Goal: Navigation & Orientation: Find specific page/section

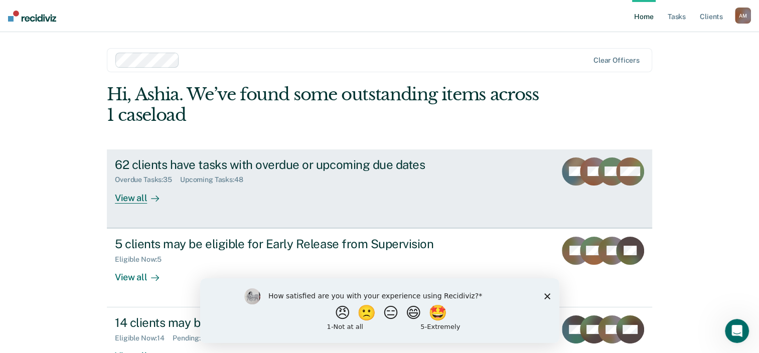
click at [218, 164] on div "62 clients have tasks with overdue or upcoming due dates" at bounding box center [291, 165] width 352 height 15
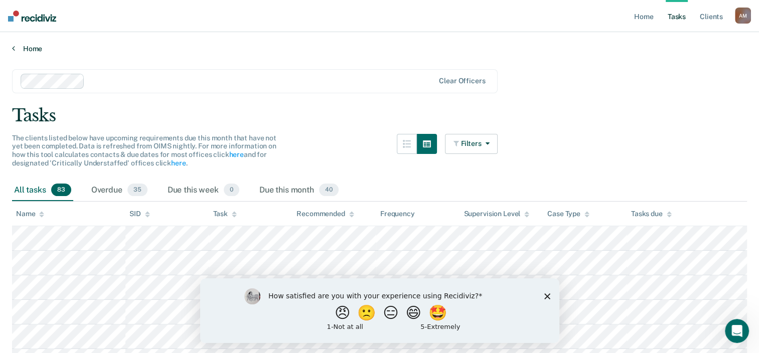
click at [32, 48] on link "Home" at bounding box center [379, 48] width 735 height 9
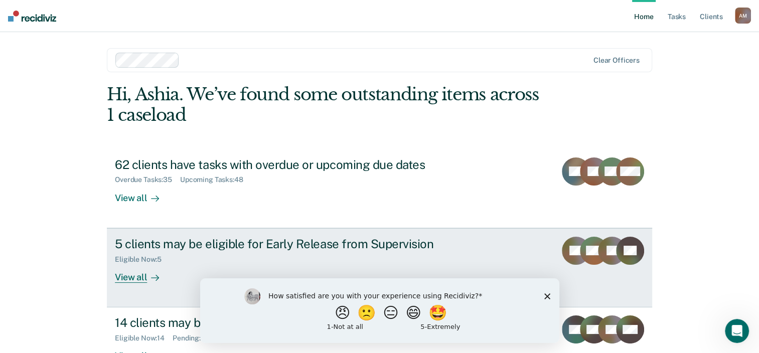
click at [319, 247] on div "5 clients may be eligible for Early Release from Supervision" at bounding box center [291, 244] width 352 height 15
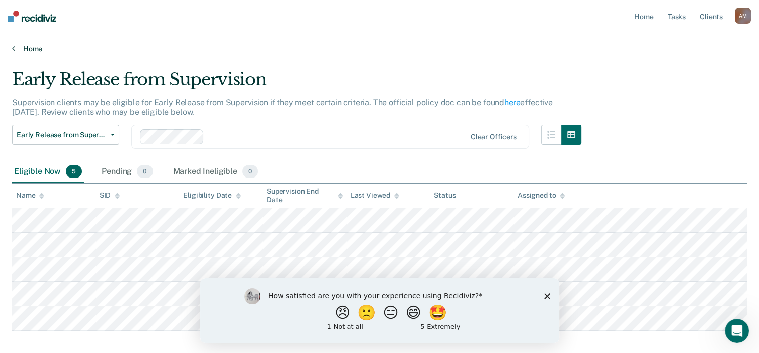
click at [36, 48] on link "Home" at bounding box center [379, 48] width 735 height 9
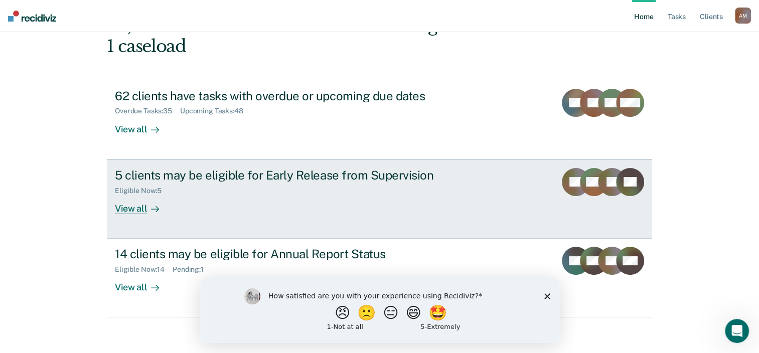
scroll to position [73, 0]
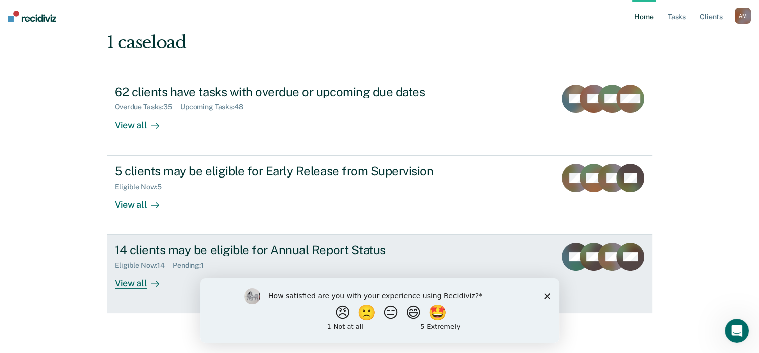
click at [166, 248] on div "14 clients may be eligible for Annual Report Status" at bounding box center [291, 250] width 352 height 15
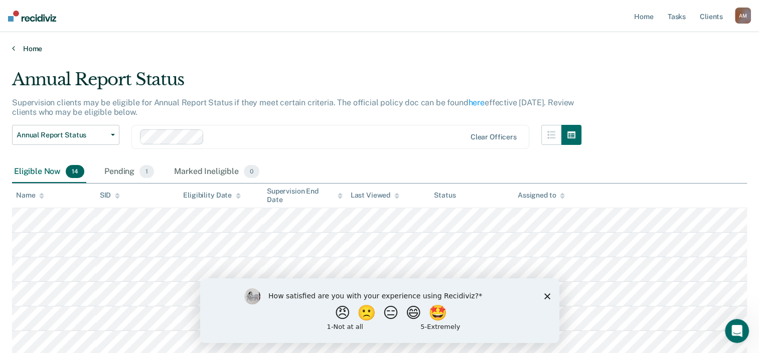
click at [33, 48] on link "Home" at bounding box center [379, 48] width 735 height 9
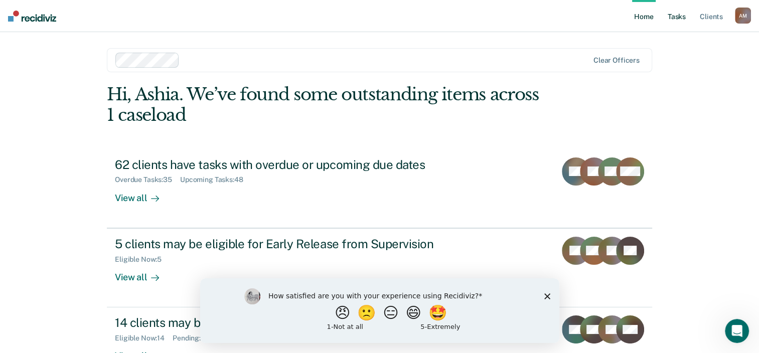
click at [675, 20] on link "Tasks" at bounding box center [677, 16] width 22 height 32
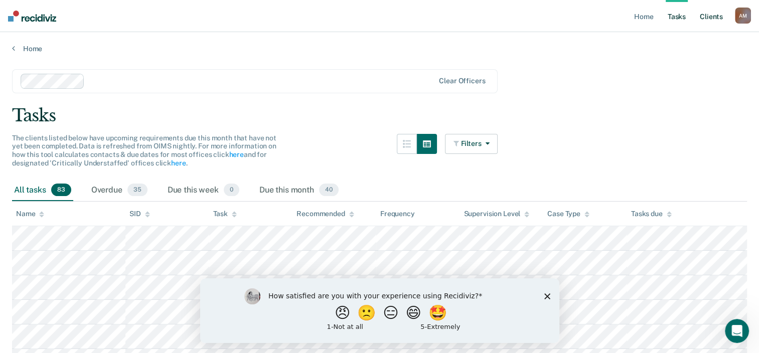
click at [713, 18] on link "Client s" at bounding box center [711, 16] width 27 height 32
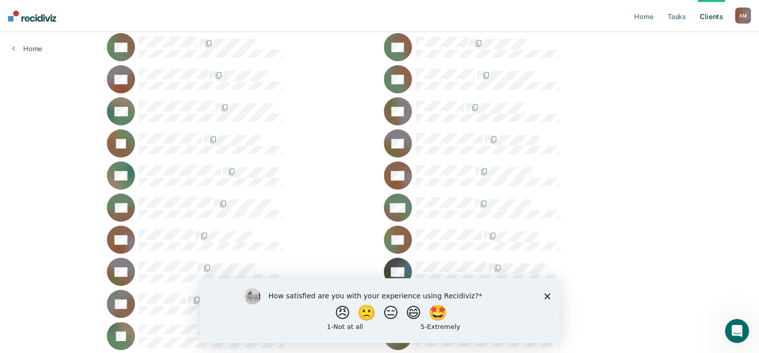
scroll to position [201, 0]
